Goal: Task Accomplishment & Management: Use online tool/utility

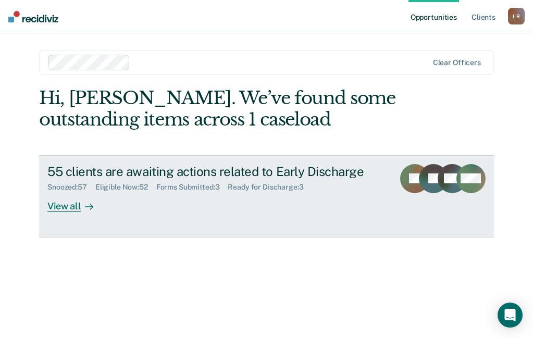
click at [69, 208] on div "View all" at bounding box center [76, 202] width 58 height 20
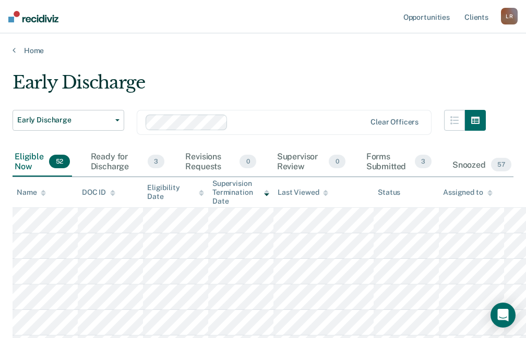
click at [44, 196] on icon at bounding box center [43, 194] width 5 height 3
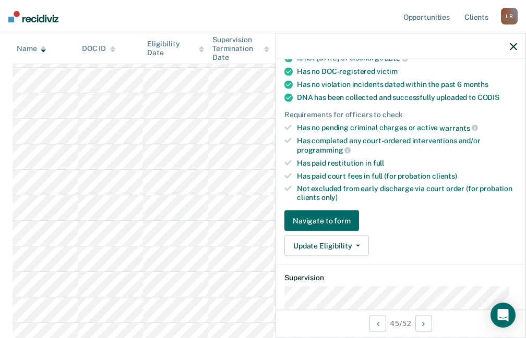
scroll to position [261, 0]
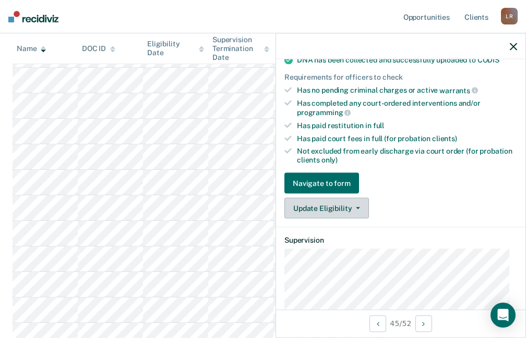
click at [323, 210] on button "Update Eligibility" at bounding box center [326, 208] width 84 height 21
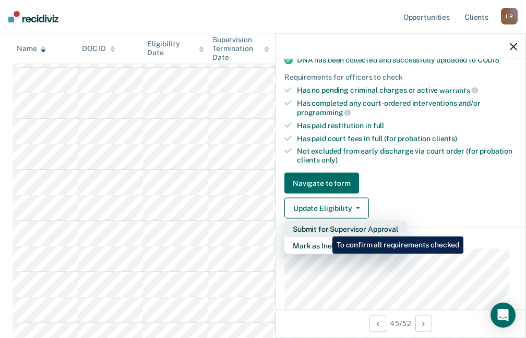
click at [324, 229] on button "Submit for Supervisor Approval" at bounding box center [345, 229] width 122 height 17
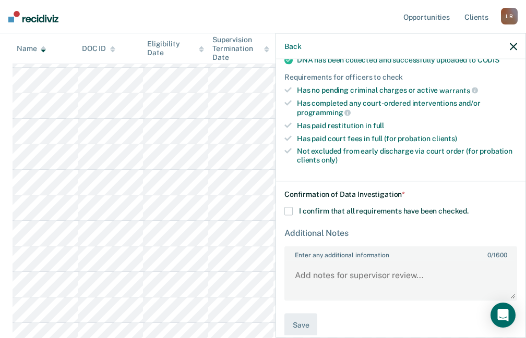
click at [288, 214] on span at bounding box center [288, 211] width 8 height 8
click at [468, 207] on input "I confirm that all requirements have been checked." at bounding box center [468, 207] width 0 height 0
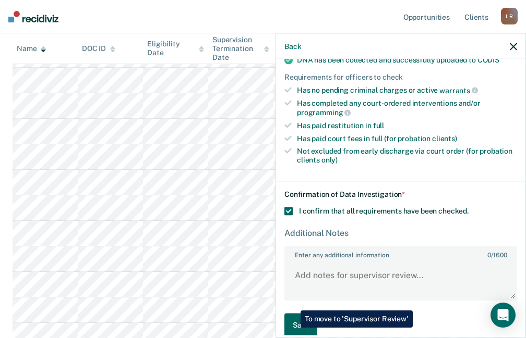
click at [292, 328] on button "Save" at bounding box center [300, 324] width 33 height 23
